Goal: Check status: Check status

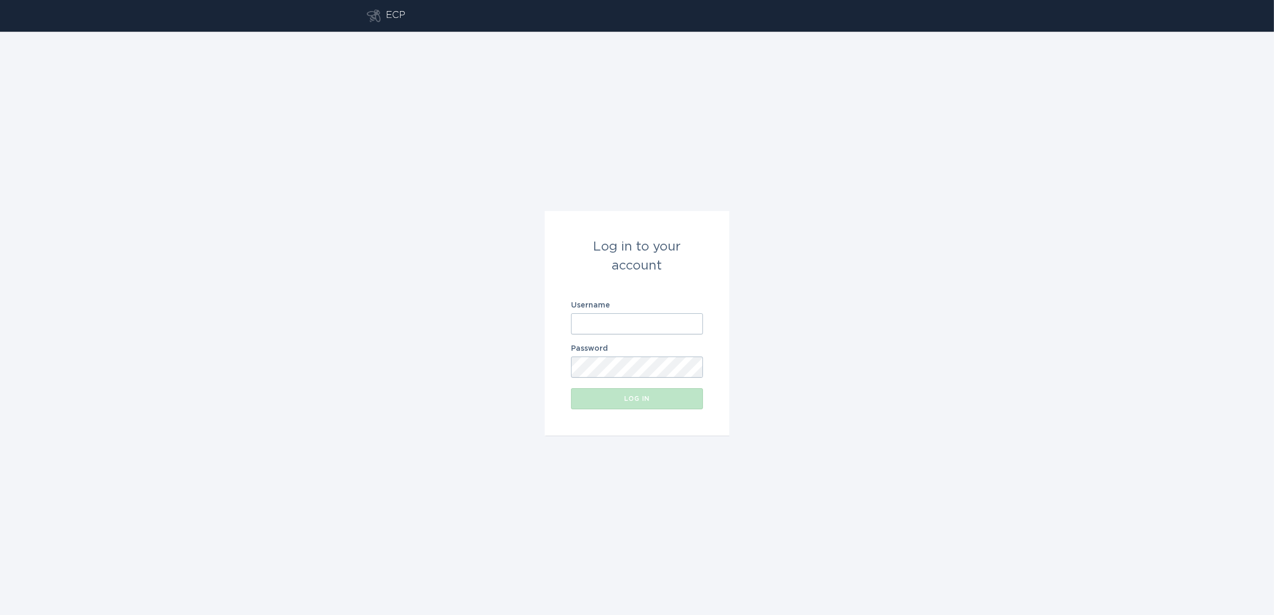
type input "[EMAIL_ADDRESS][DOMAIN_NAME]"
click at [617, 411] on form "Log in to your account Username [EMAIL_ADDRESS][DOMAIN_NAME] Password Log in" at bounding box center [636, 323] width 185 height 225
click at [621, 391] on button "Log in" at bounding box center [637, 398] width 132 height 21
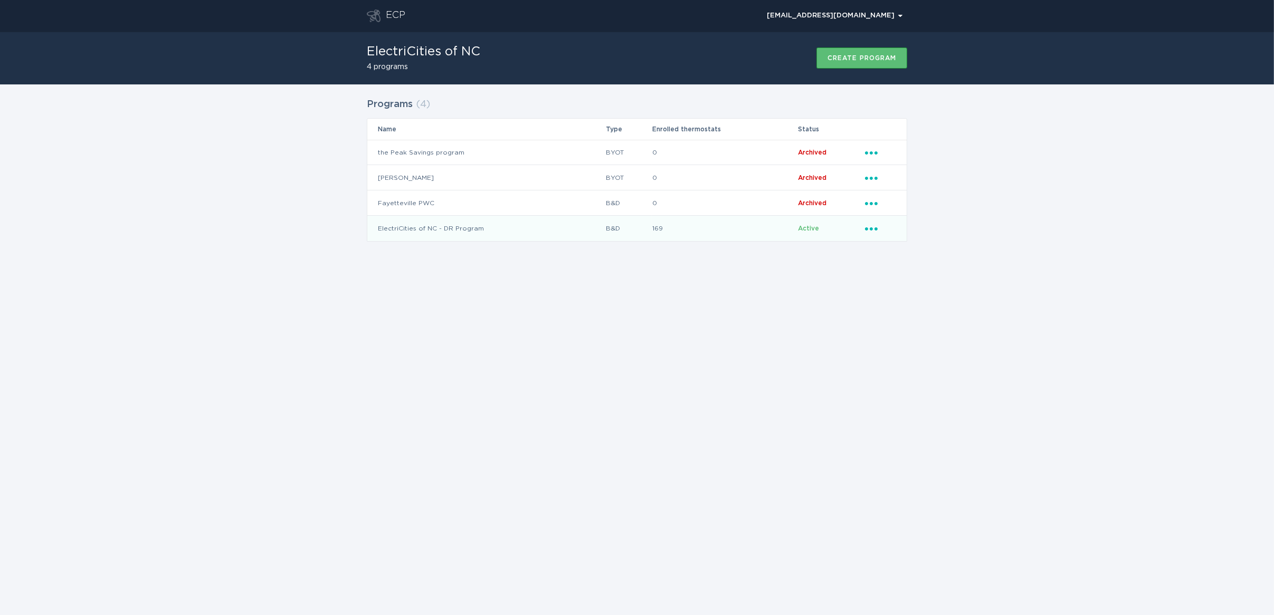
click at [460, 235] on td "ElectriCities of NC - DR Program" at bounding box center [486, 228] width 238 height 25
